Goal: Transaction & Acquisition: Purchase product/service

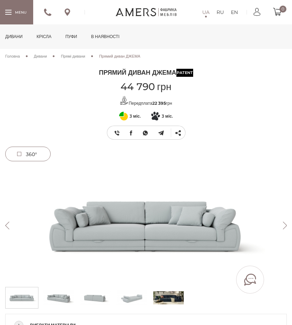
click at [284, 223] on button "Next" at bounding box center [284, 225] width 12 height 8
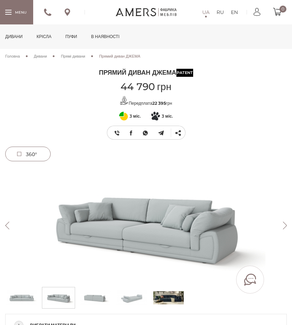
click at [284, 223] on button "Next" at bounding box center [284, 225] width 12 height 8
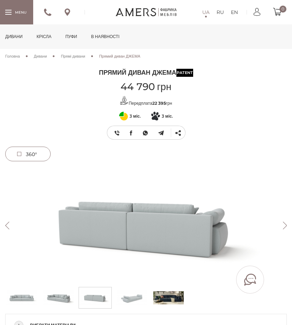
click at [284, 223] on button "Next" at bounding box center [284, 225] width 12 height 8
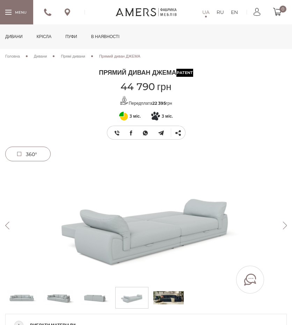
click at [284, 223] on button "Next" at bounding box center [284, 225] width 12 height 8
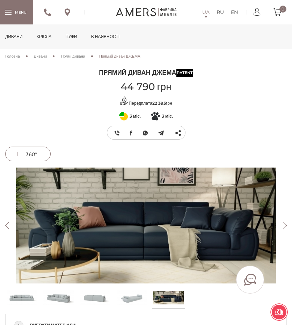
click at [284, 223] on button "Next" at bounding box center [284, 225] width 12 height 8
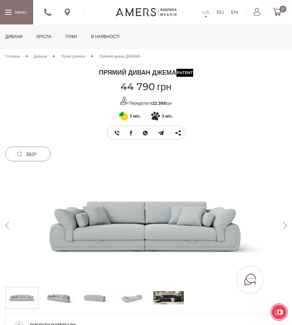
click at [284, 223] on button "Next" at bounding box center [284, 225] width 12 height 8
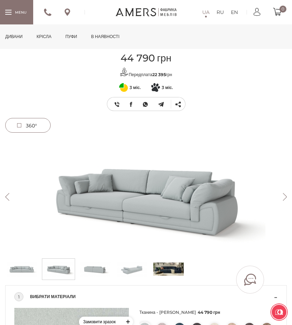
scroll to position [28, 0]
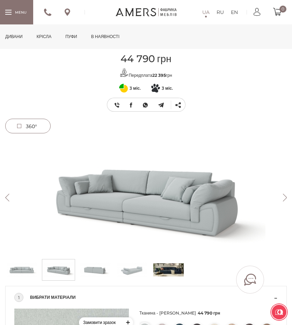
drag, startPoint x: 119, startPoint y: 160, endPoint x: 131, endPoint y: 270, distance: 110.8
click at [131, 270] on img at bounding box center [131, 269] width 30 height 17
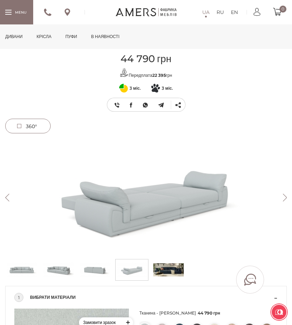
click at [171, 270] on img at bounding box center [168, 269] width 30 height 17
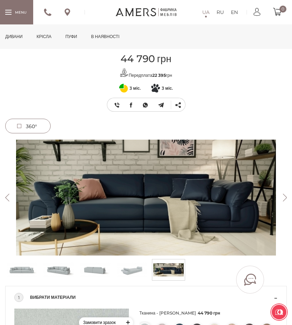
click at [133, 268] on img at bounding box center [131, 269] width 30 height 17
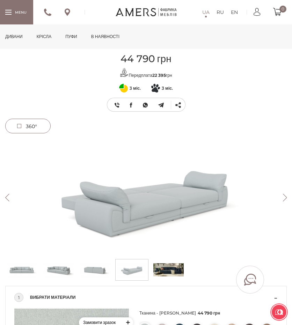
scroll to position [31, 0]
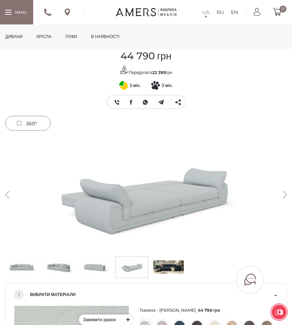
click at [18, 129] on span "360°" at bounding box center [28, 123] width 45 height 14
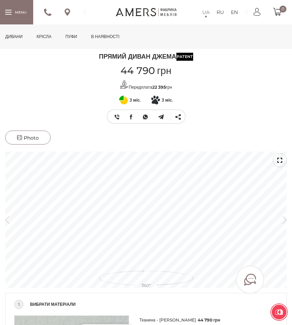
scroll to position [0, 0]
